Goal: Entertainment & Leisure: Consume media (video, audio)

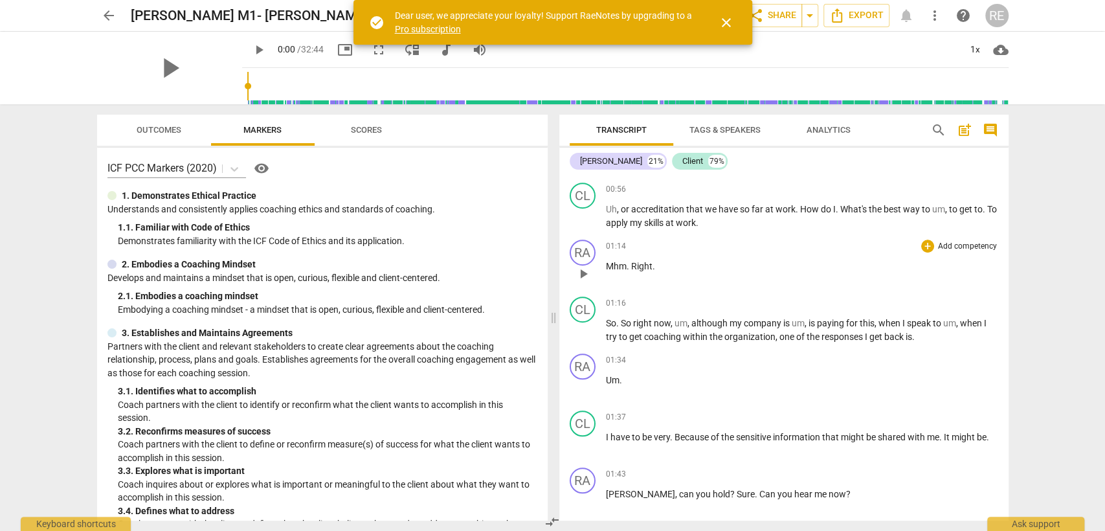
scroll to position [626, 0]
click at [578, 333] on span "play_arrow" at bounding box center [583, 329] width 16 height 16
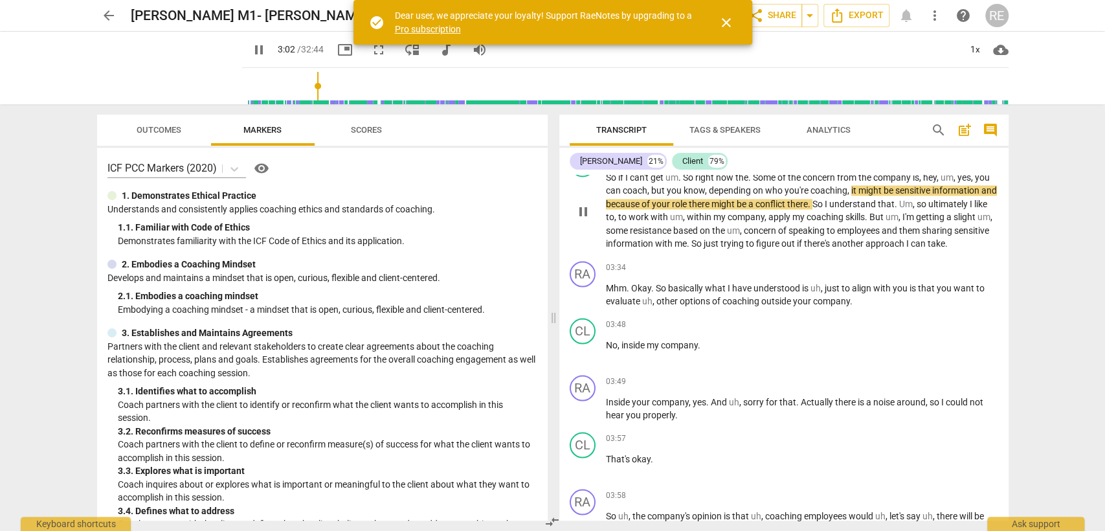
scroll to position [1580, 0]
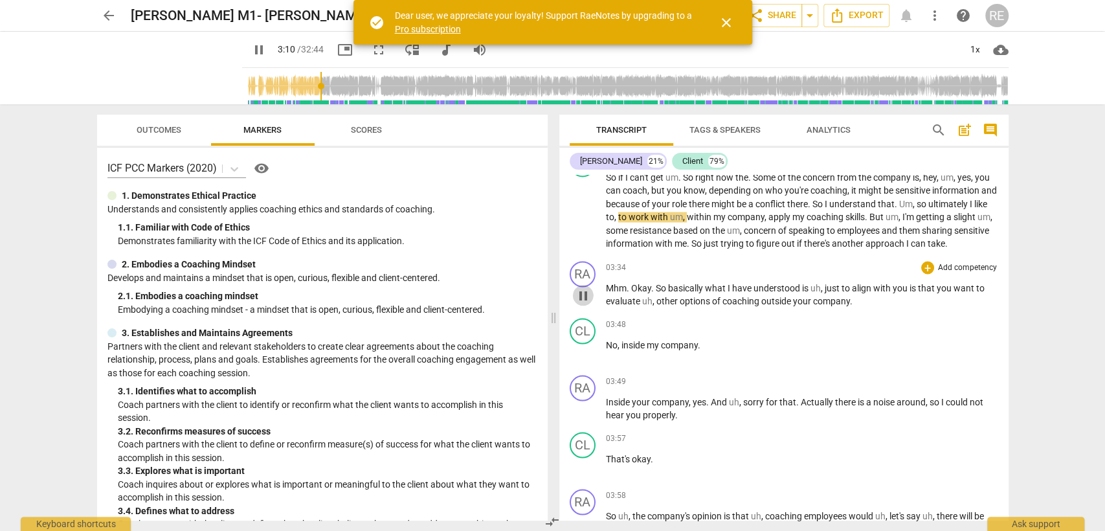
click at [584, 303] on span "pause" at bounding box center [583, 295] width 16 height 16
click at [584, 303] on span "play_arrow" at bounding box center [583, 295] width 16 height 16
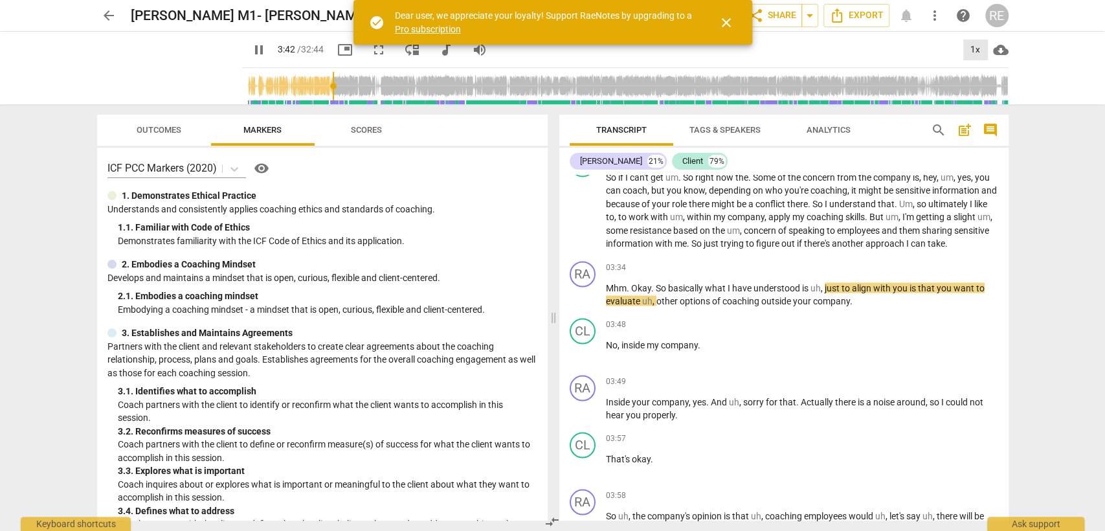
click at [974, 49] on div "1x" at bounding box center [975, 49] width 25 height 21
click at [967, 127] on li "1.5x" at bounding box center [983, 125] width 43 height 25
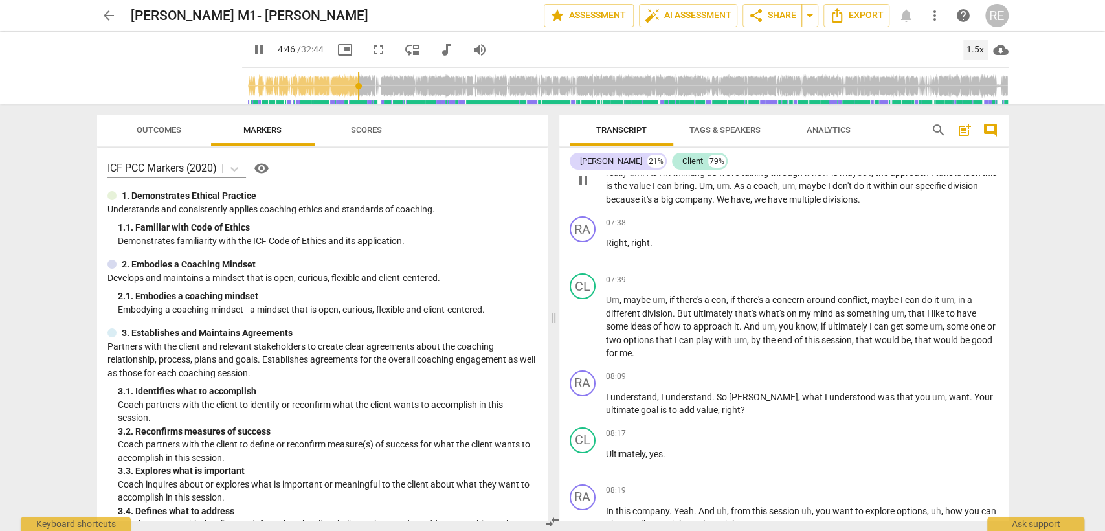
scroll to position [3252, 0]
click at [577, 412] on span "pause" at bounding box center [583, 404] width 16 height 16
click at [577, 412] on span "play_arrow" at bounding box center [583, 404] width 16 height 16
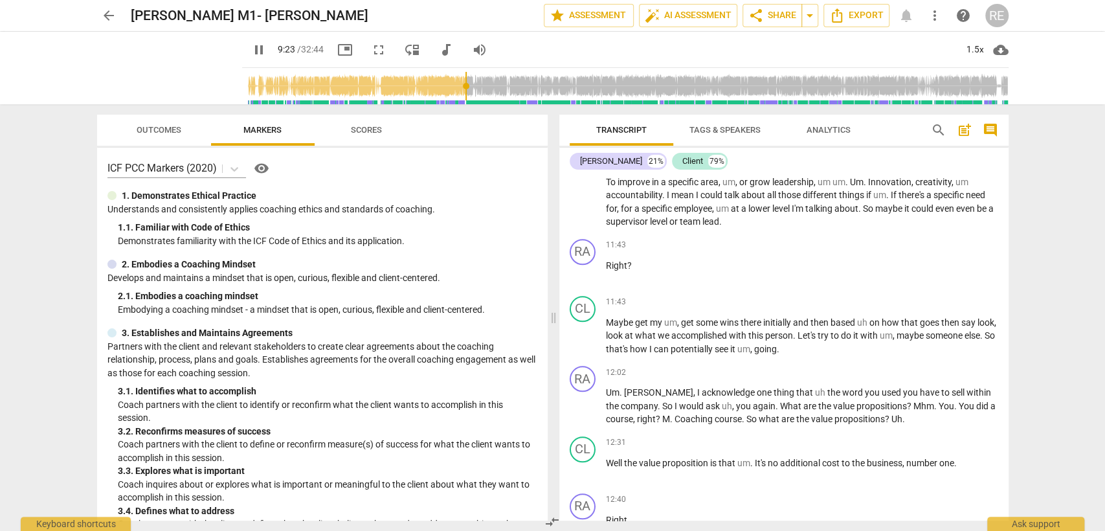
scroll to position [4137, 0]
click at [577, 415] on span "pause" at bounding box center [583, 407] width 16 height 16
click at [0, 0] on span "play_arrow" at bounding box center [0, 0] width 0 height 0
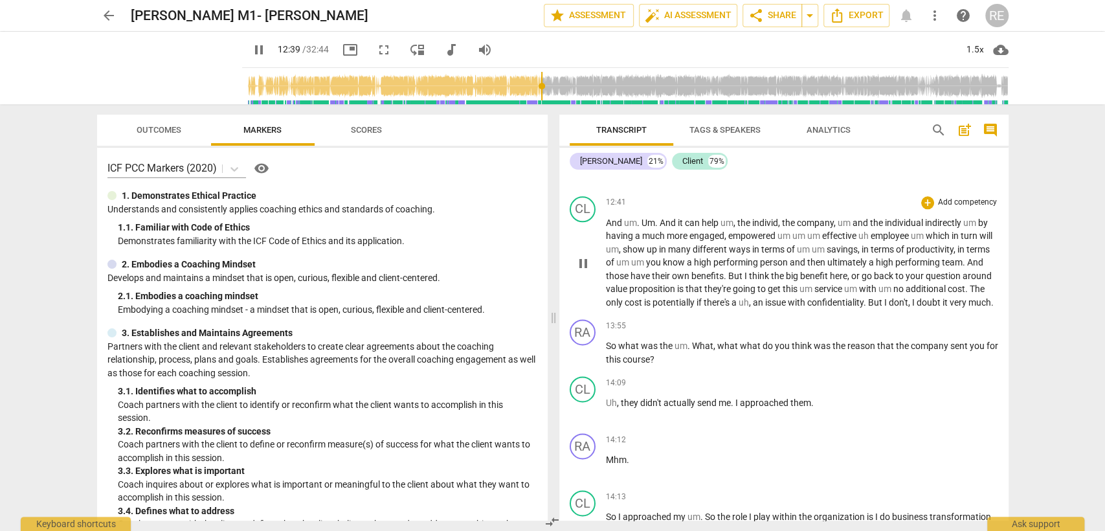
scroll to position [4495, 0]
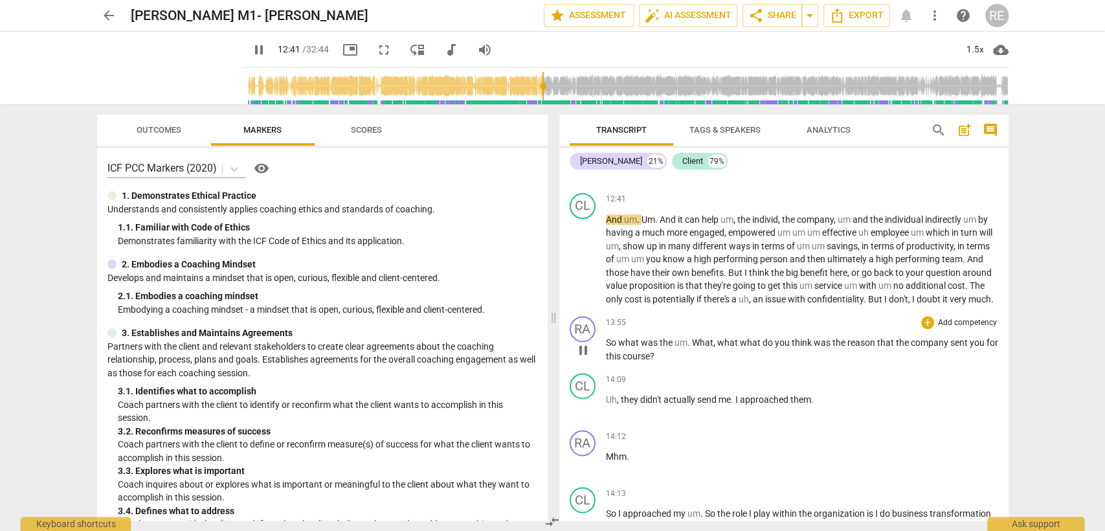
click at [593, 358] on div "play_arrow pause" at bounding box center [589, 350] width 33 height 17
click at [579, 358] on span "pause" at bounding box center [583, 350] width 16 height 16
click at [0, 0] on span "play_arrow" at bounding box center [0, 0] width 0 height 0
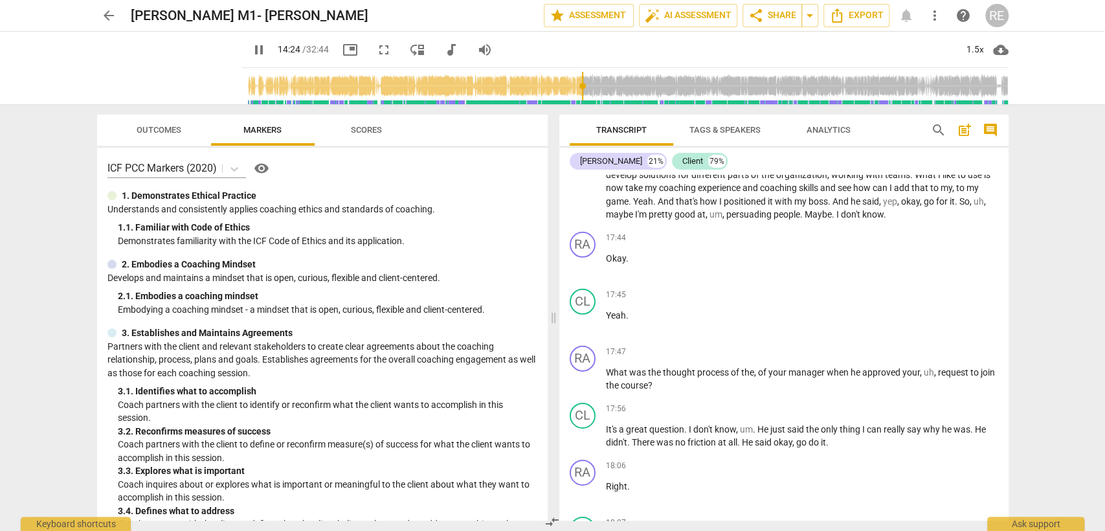
scroll to position [6032, 0]
click at [588, 386] on span "pause" at bounding box center [583, 379] width 16 height 16
click at [588, 386] on span "play_arrow" at bounding box center [583, 379] width 16 height 16
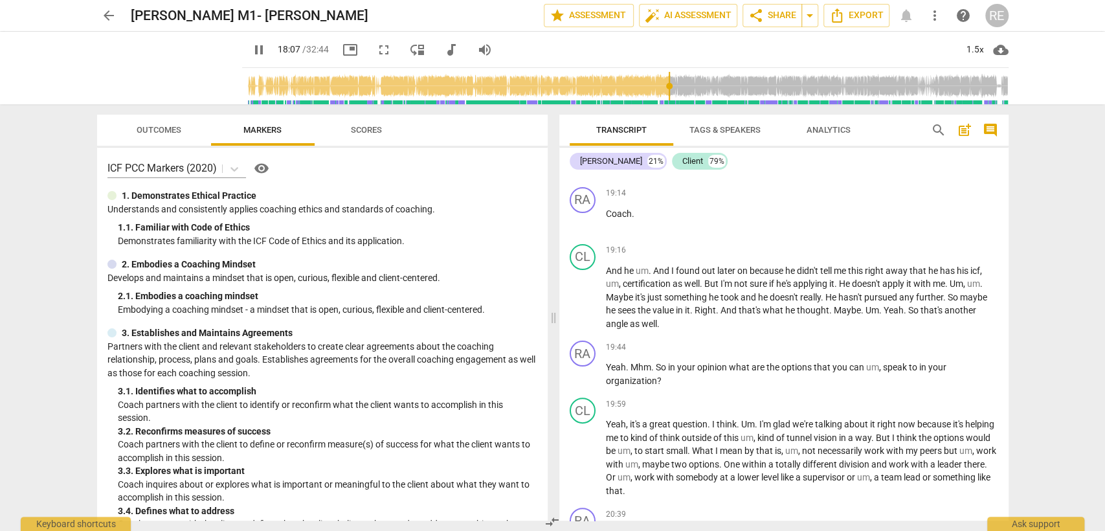
scroll to position [6854, 0]
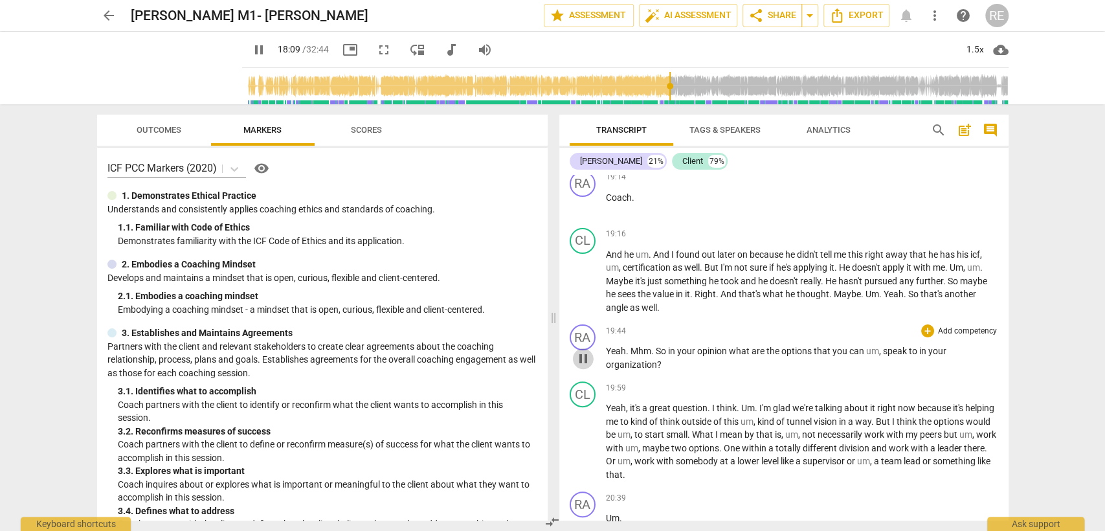
click at [585, 366] on span "pause" at bounding box center [583, 359] width 16 height 16
click at [0, 0] on span "play_arrow" at bounding box center [0, 0] width 0 height 0
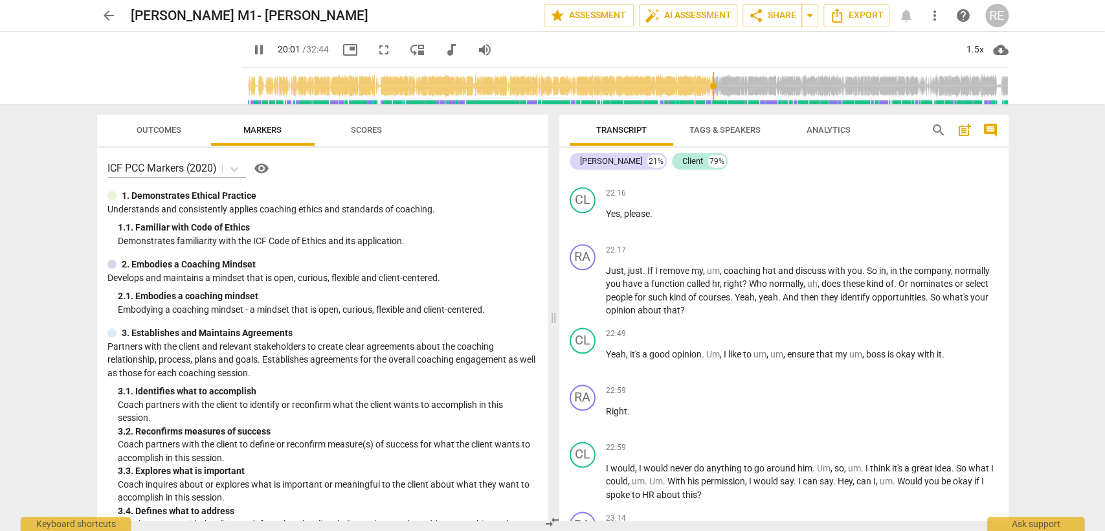
scroll to position [7650, 0]
click at [588, 299] on span "pause" at bounding box center [583, 291] width 16 height 16
click at [0, 0] on span "play_arrow" at bounding box center [0, 0] width 0 height 0
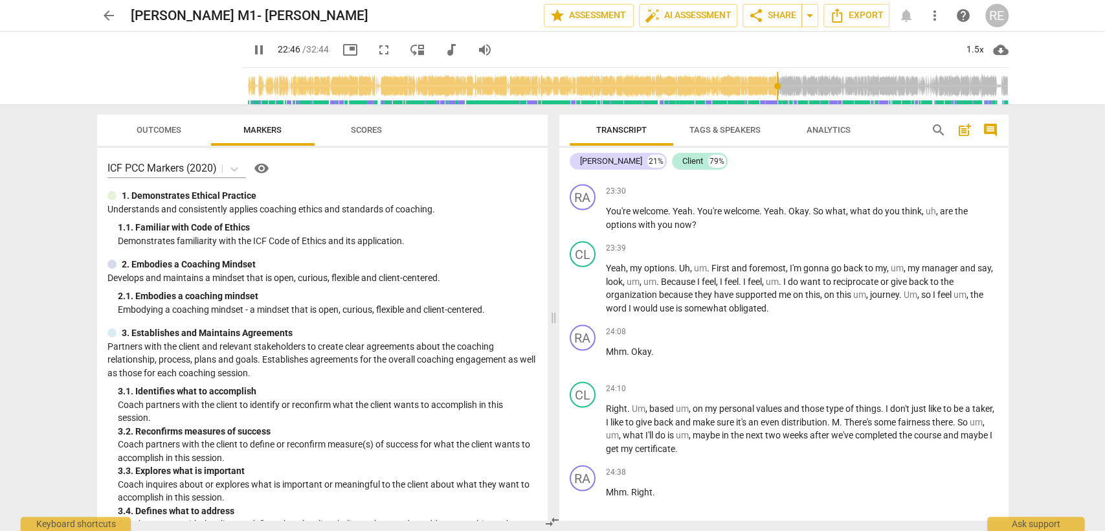
scroll to position [8323, 0]
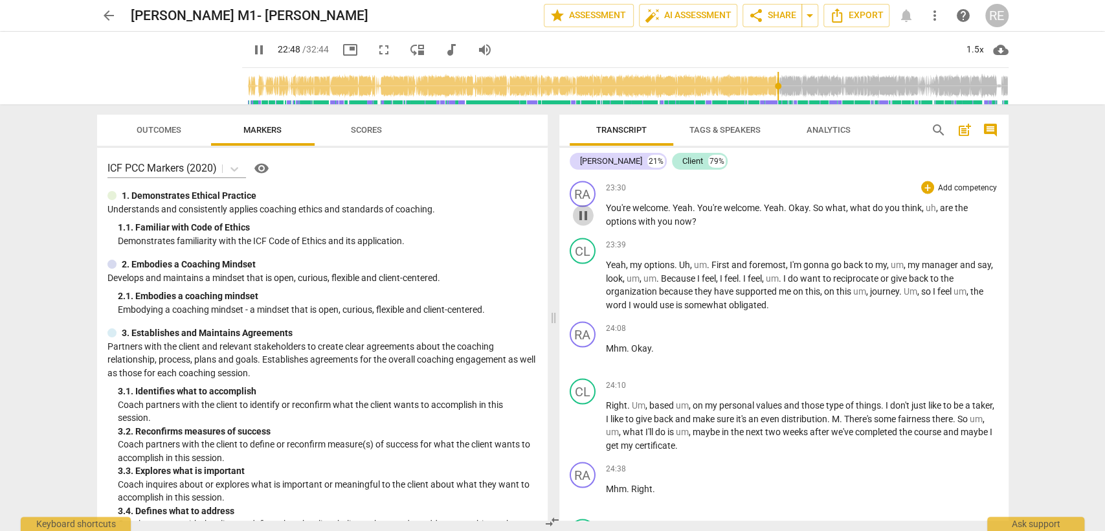
click at [586, 225] on button "pause" at bounding box center [583, 214] width 21 height 21
click at [0, 0] on button "play_arrow" at bounding box center [0, 0] width 0 height 0
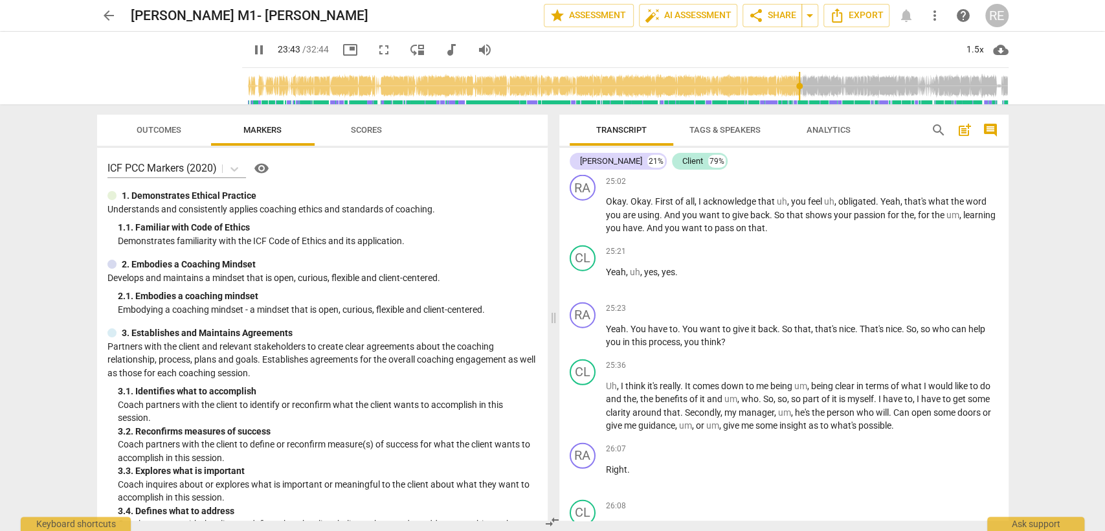
scroll to position [8866, 0]
click at [586, 221] on span "pause" at bounding box center [583, 214] width 16 height 16
click at [0, 0] on span "play_arrow" at bounding box center [0, 0] width 0 height 0
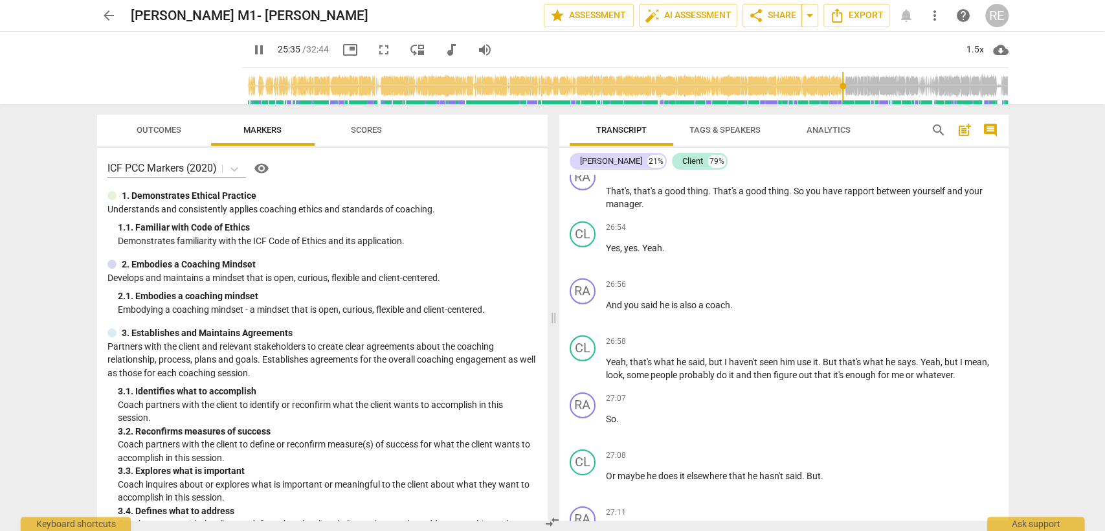
scroll to position [9308, 0]
click at [586, 210] on button "pause" at bounding box center [583, 199] width 21 height 21
click at [586, 210] on button "play_arrow" at bounding box center [583, 199] width 21 height 21
click at [586, 210] on button "pause" at bounding box center [583, 199] width 21 height 21
click at [586, 210] on button "play_arrow" at bounding box center [583, 199] width 21 height 21
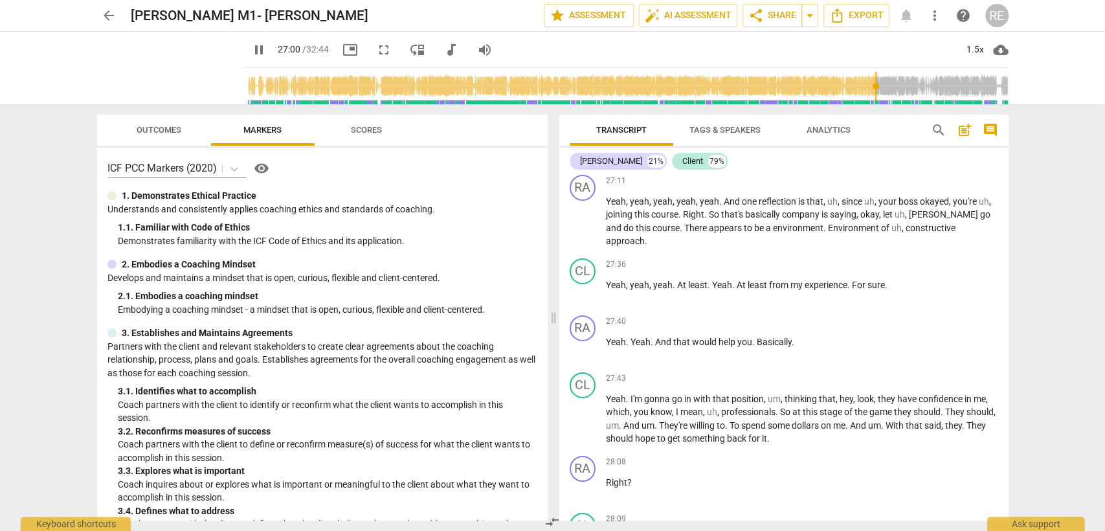
scroll to position [9640, 0]
click at [586, 230] on span "pause" at bounding box center [583, 223] width 16 height 16
click at [0, 0] on span "play_arrow" at bounding box center [0, 0] width 0 height 0
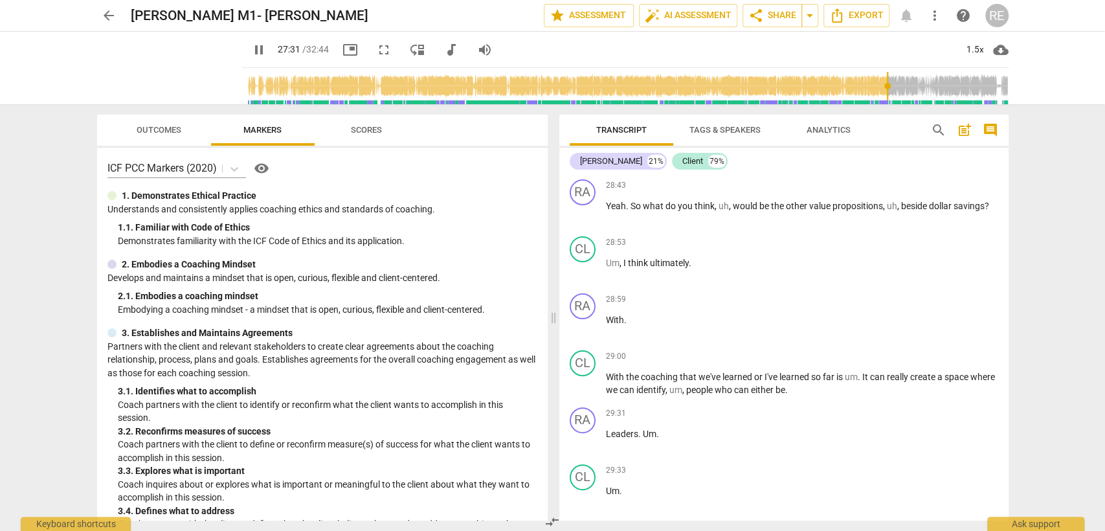
scroll to position [10180, 0]
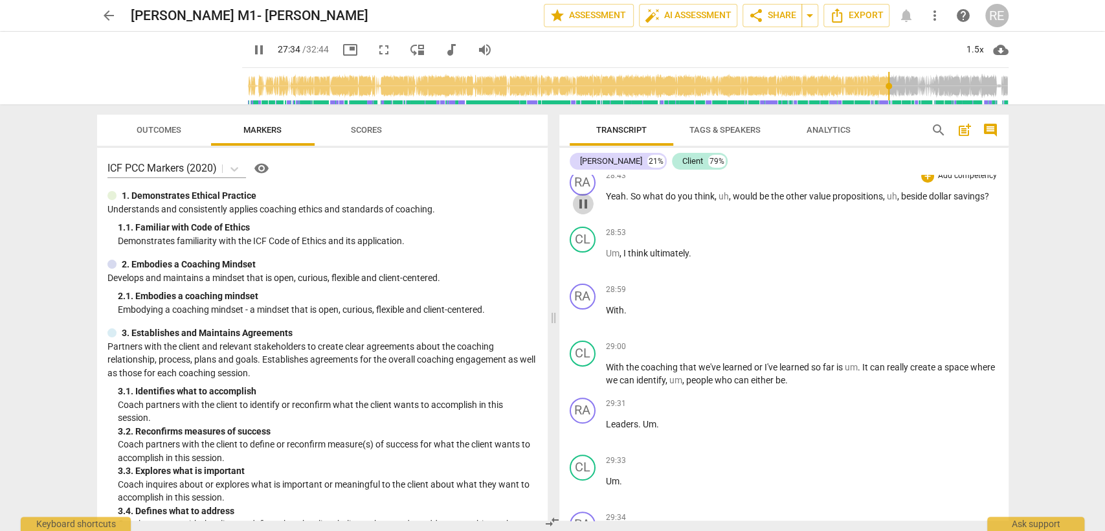
click at [588, 212] on span "pause" at bounding box center [583, 204] width 16 height 16
click at [0, 0] on span "play_arrow" at bounding box center [0, 0] width 0 height 0
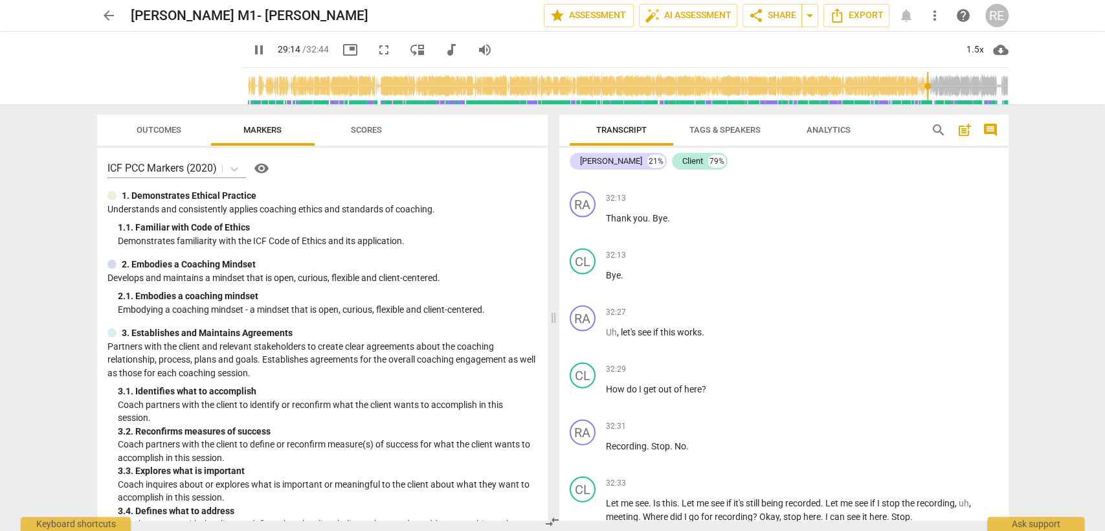
scroll to position [11919, 0]
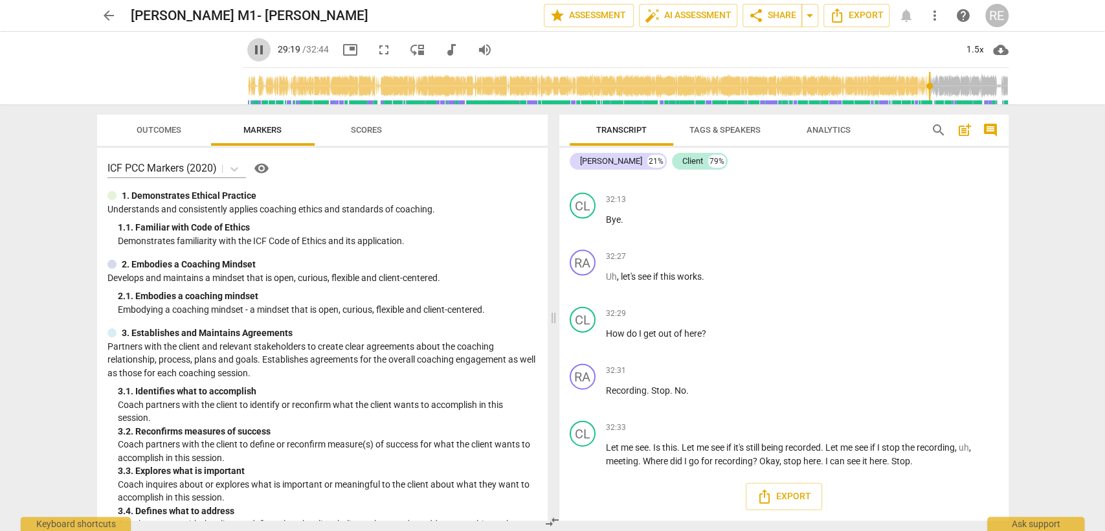
click at [247, 41] on button "pause" at bounding box center [258, 49] width 23 height 23
type input "1759"
